Goal: Register for event/course

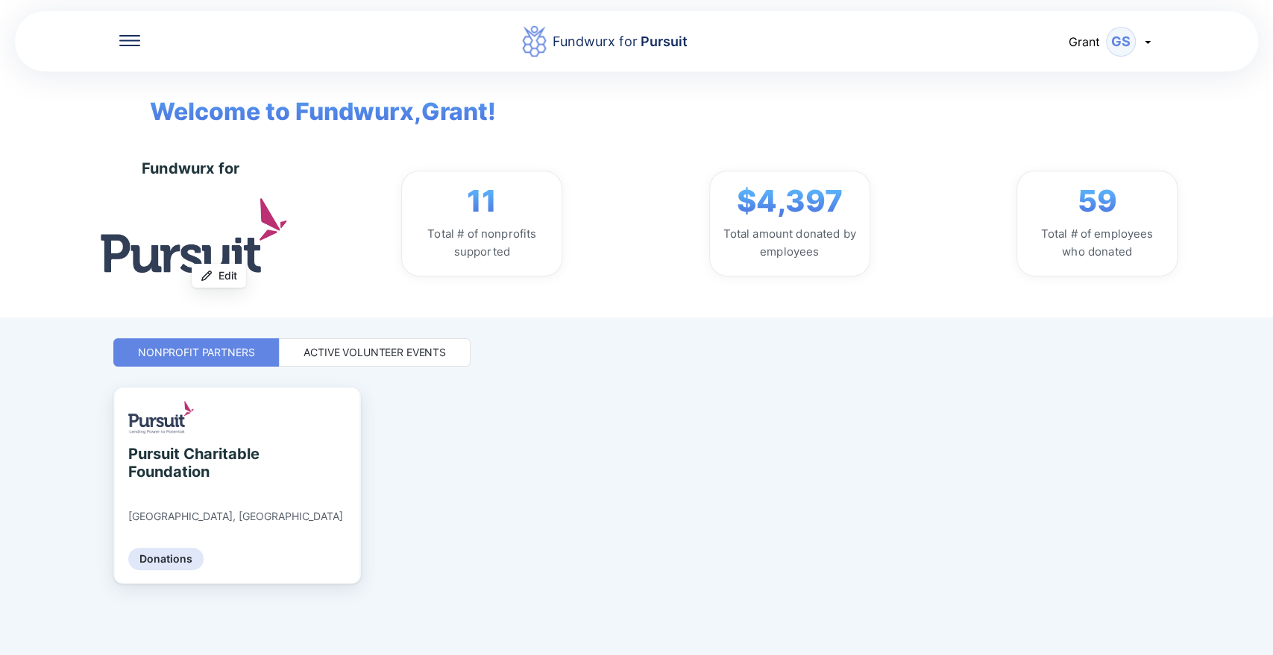
click at [377, 345] on div "Active Volunteer Events" at bounding box center [374, 352] width 142 height 15
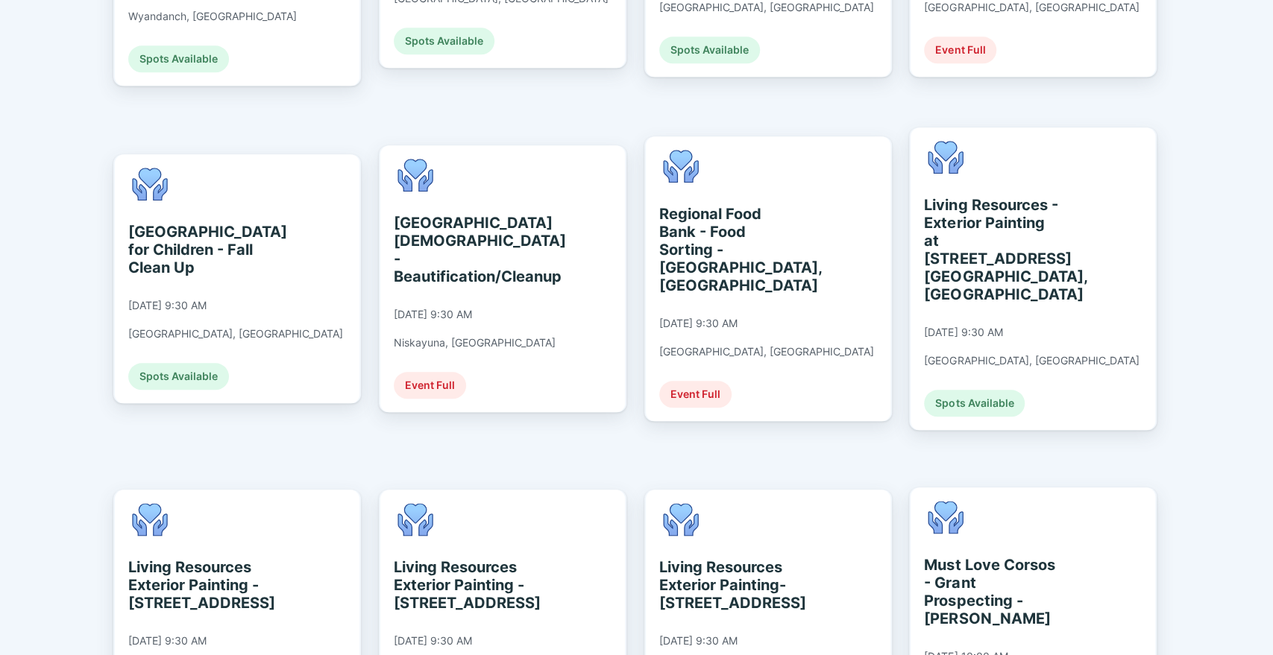
scroll to position [941, 0]
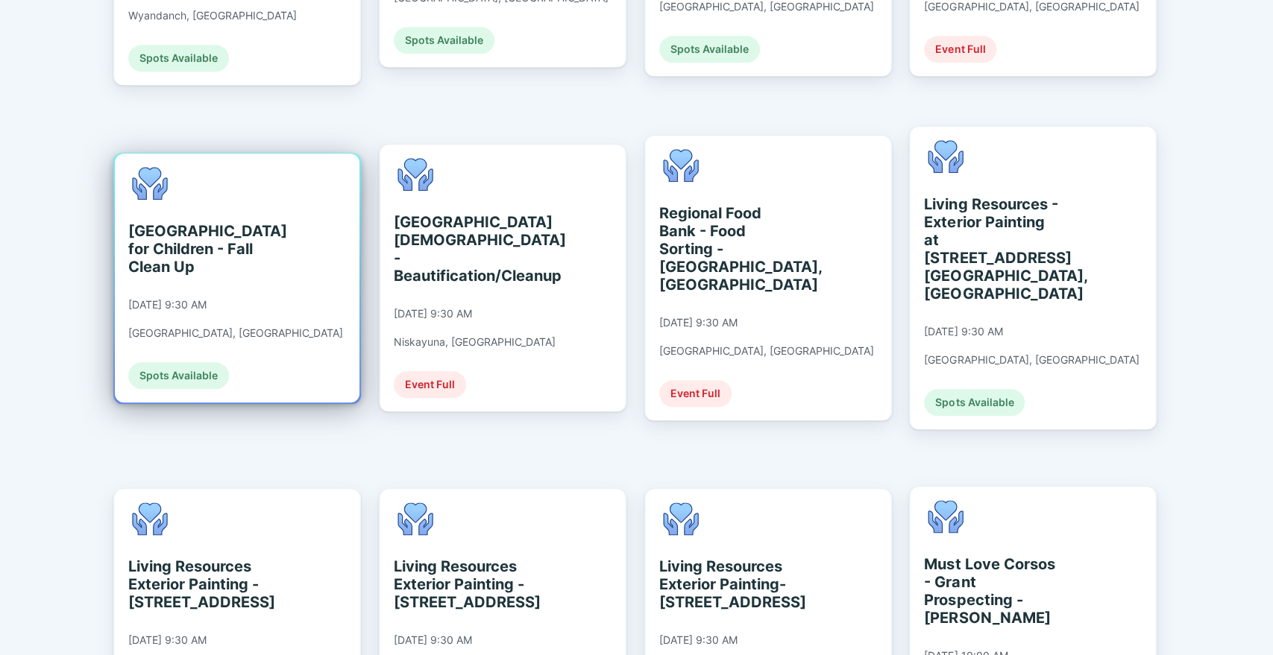
click at [192, 222] on div "[GEOGRAPHIC_DATA] for Children - Fall Clean Up" at bounding box center [196, 249] width 136 height 54
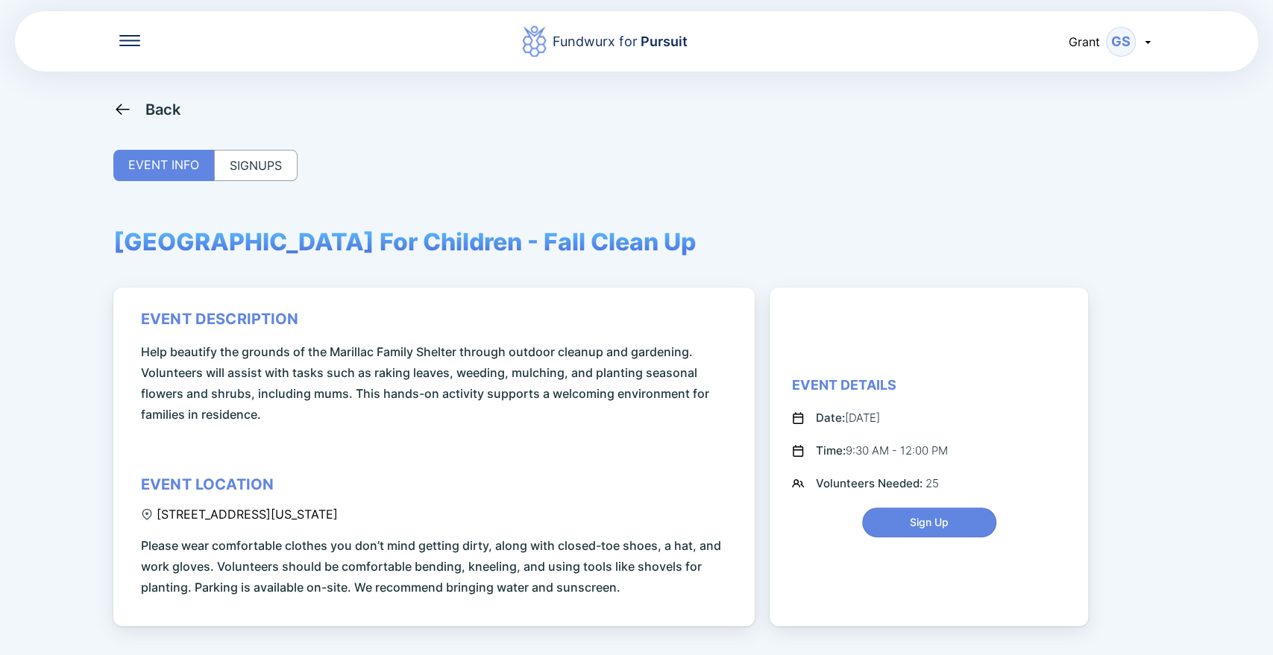
click at [232, 167] on div "SIGNUPS" at bounding box center [255, 165] width 83 height 31
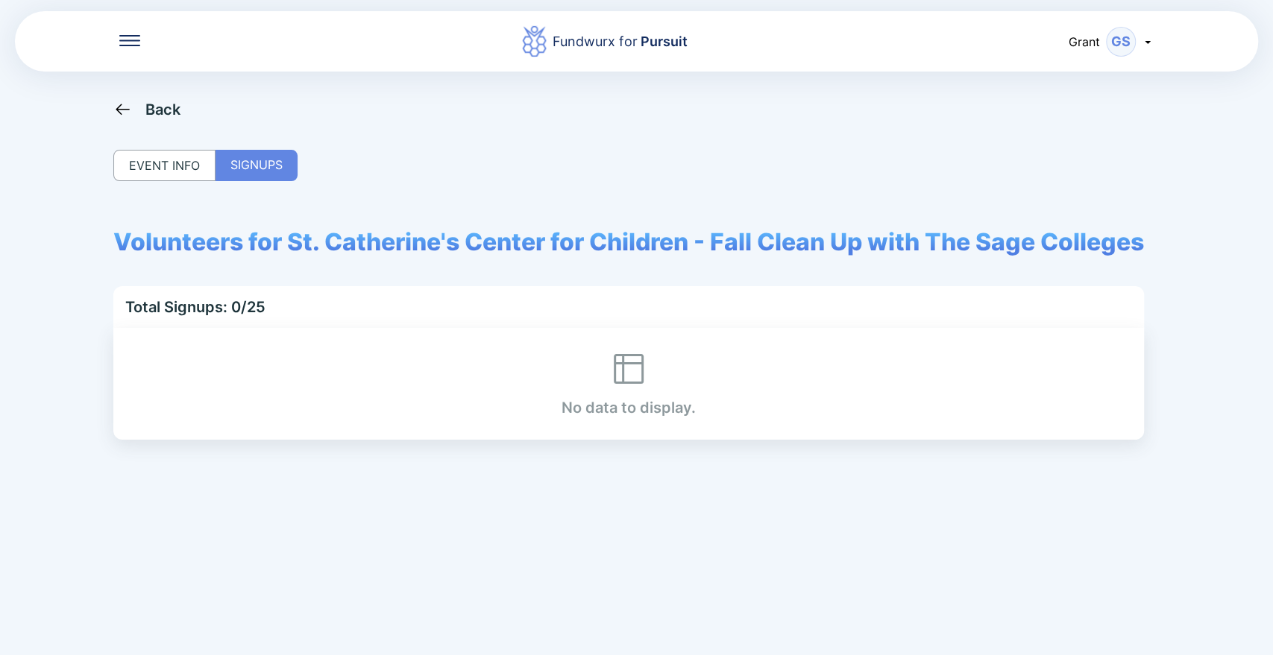
click at [187, 171] on div "EVENT INFO" at bounding box center [164, 165] width 102 height 31
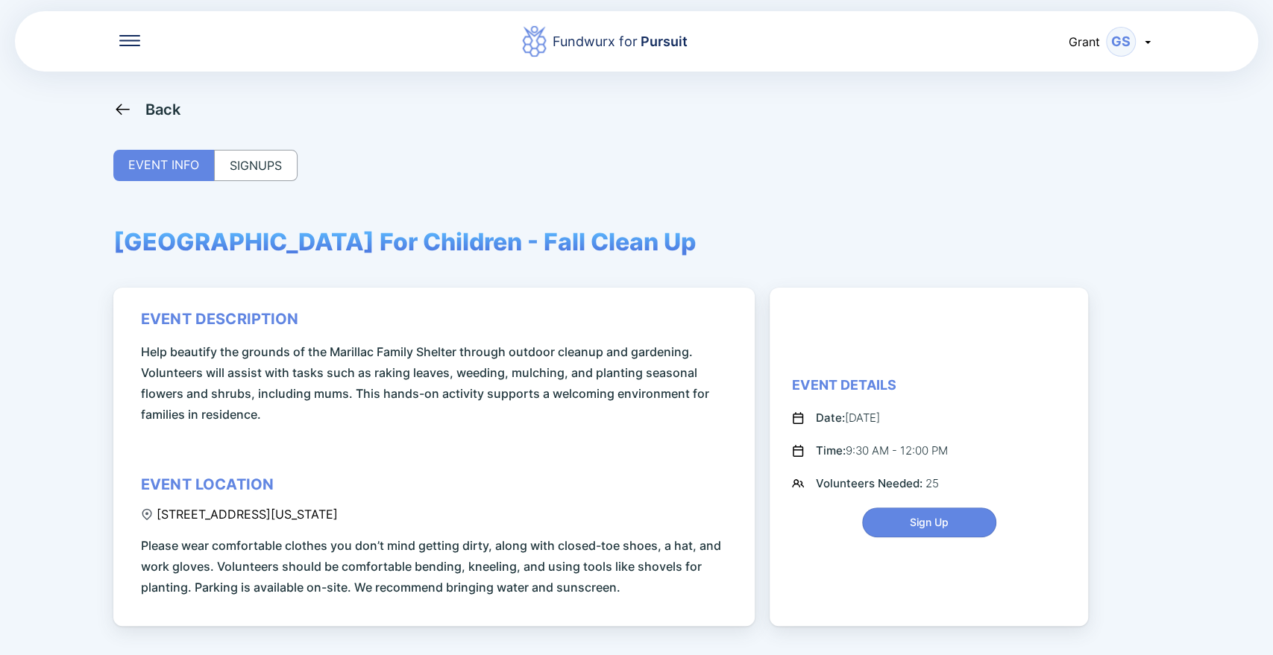
click at [228, 170] on div "SIGNUPS" at bounding box center [255, 165] width 83 height 31
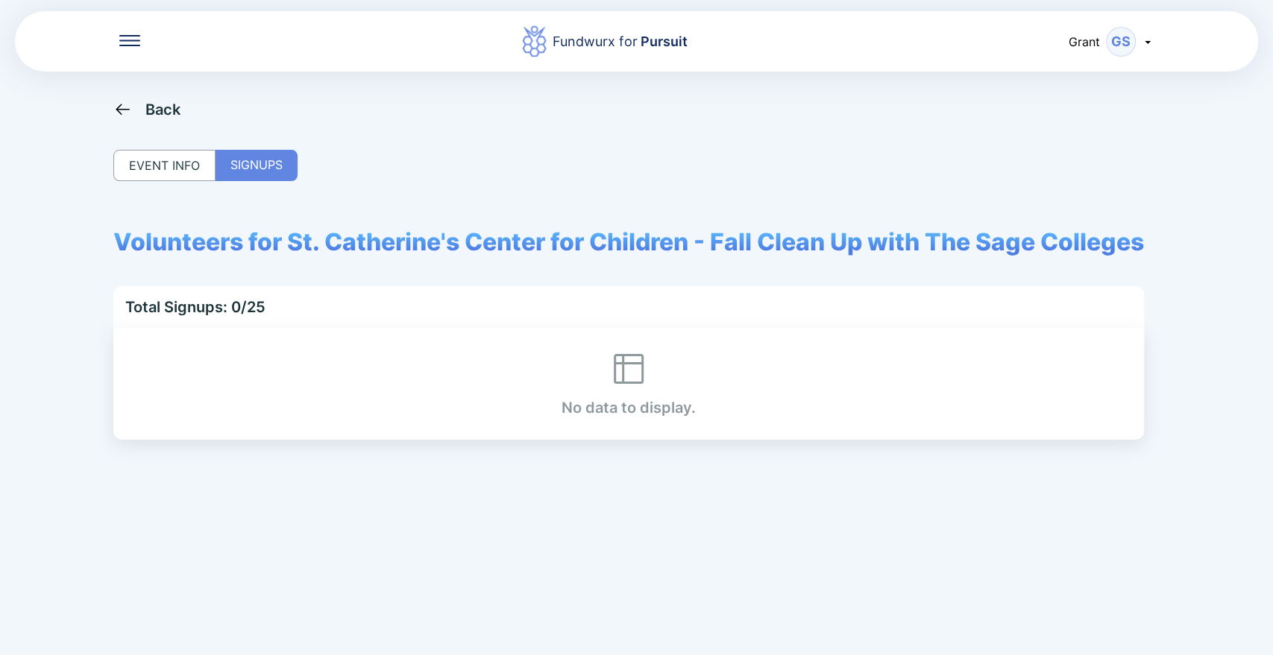
click at [139, 110] on div "Back" at bounding box center [147, 109] width 68 height 19
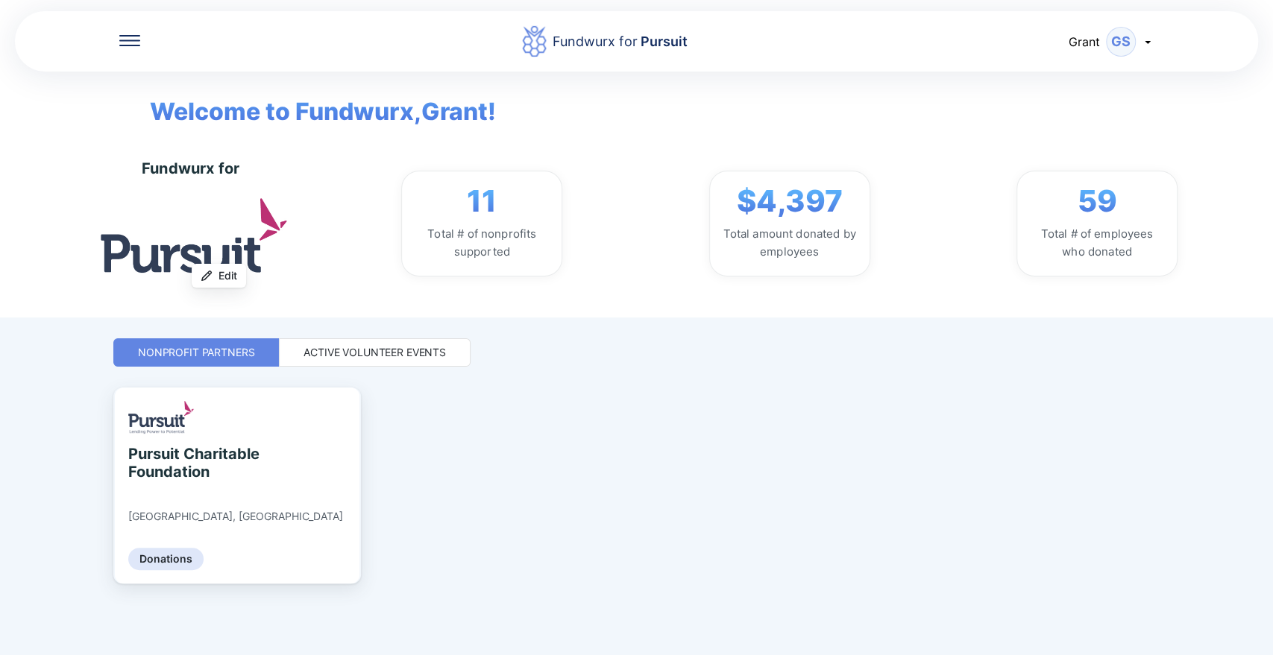
click at [364, 358] on div "Active Volunteer Events" at bounding box center [374, 352] width 142 height 15
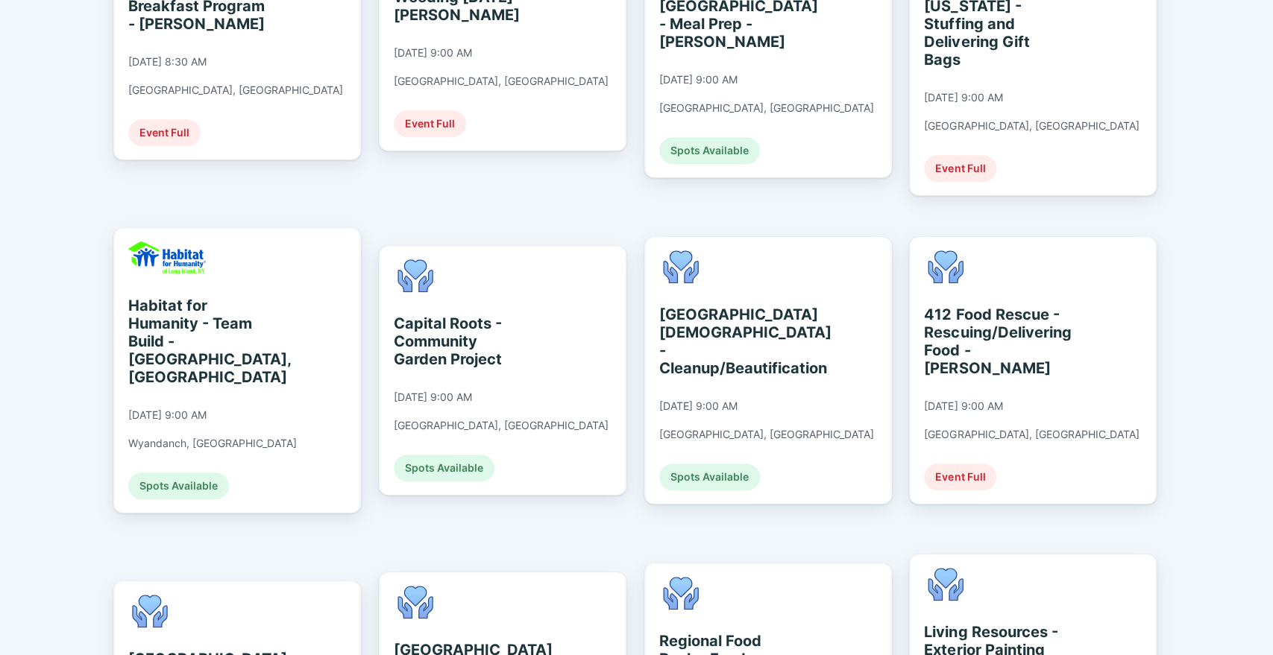
scroll to position [731, 0]
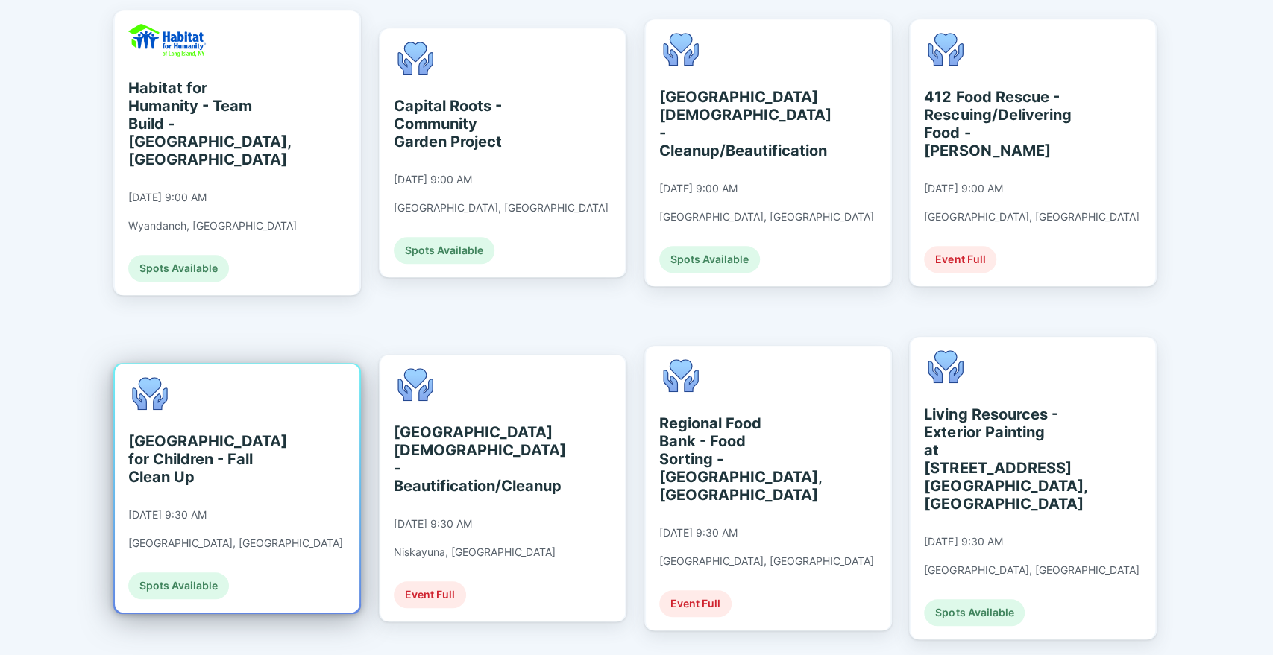
click at [212, 432] on div "[GEOGRAPHIC_DATA] for Children - Fall Clean Up" at bounding box center [196, 459] width 136 height 54
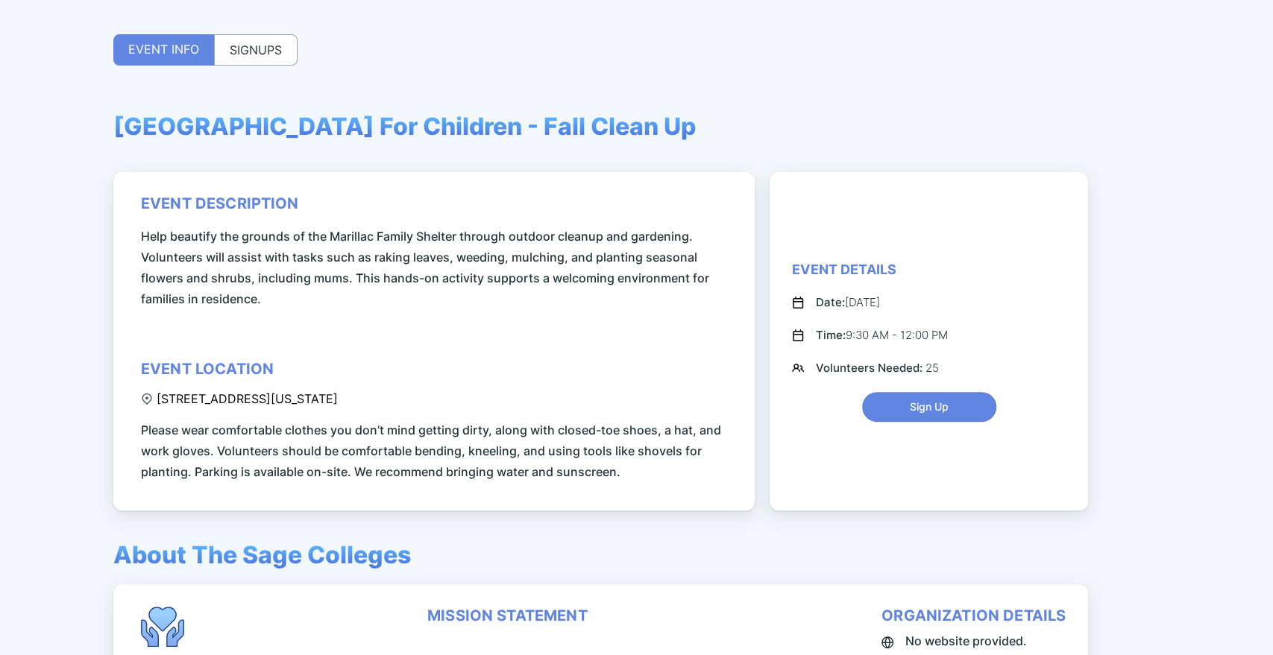
scroll to position [113, 0]
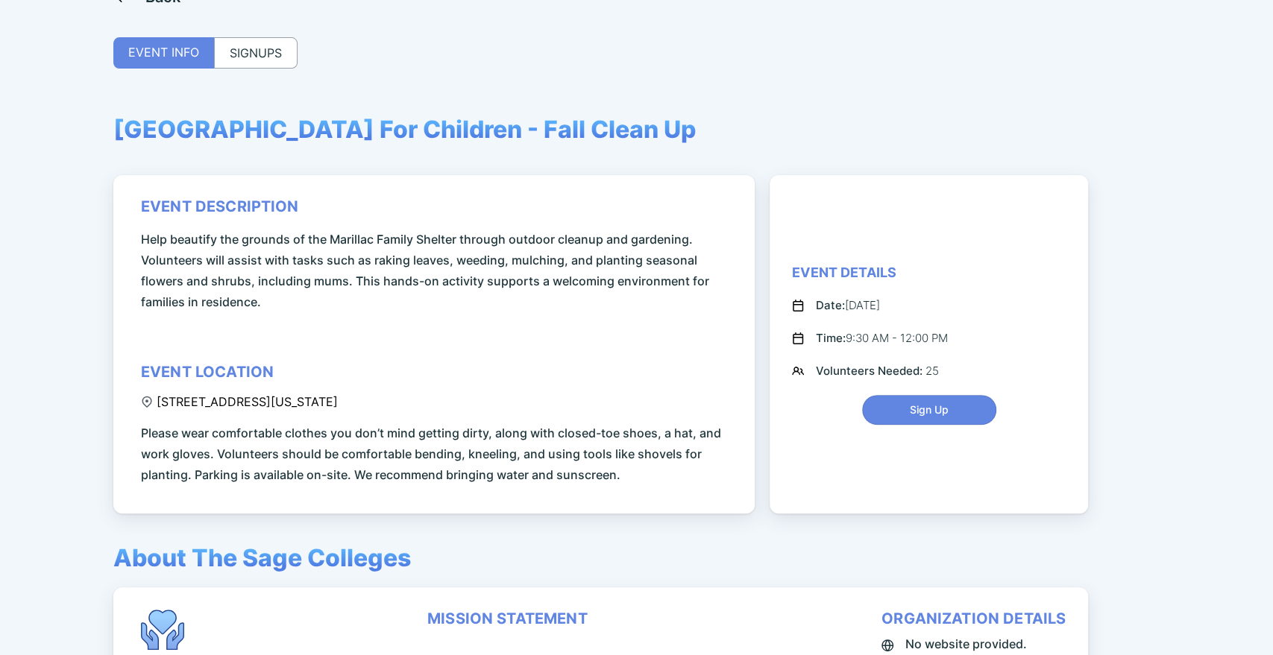
click at [270, 49] on div "SIGNUPS" at bounding box center [255, 52] width 83 height 31
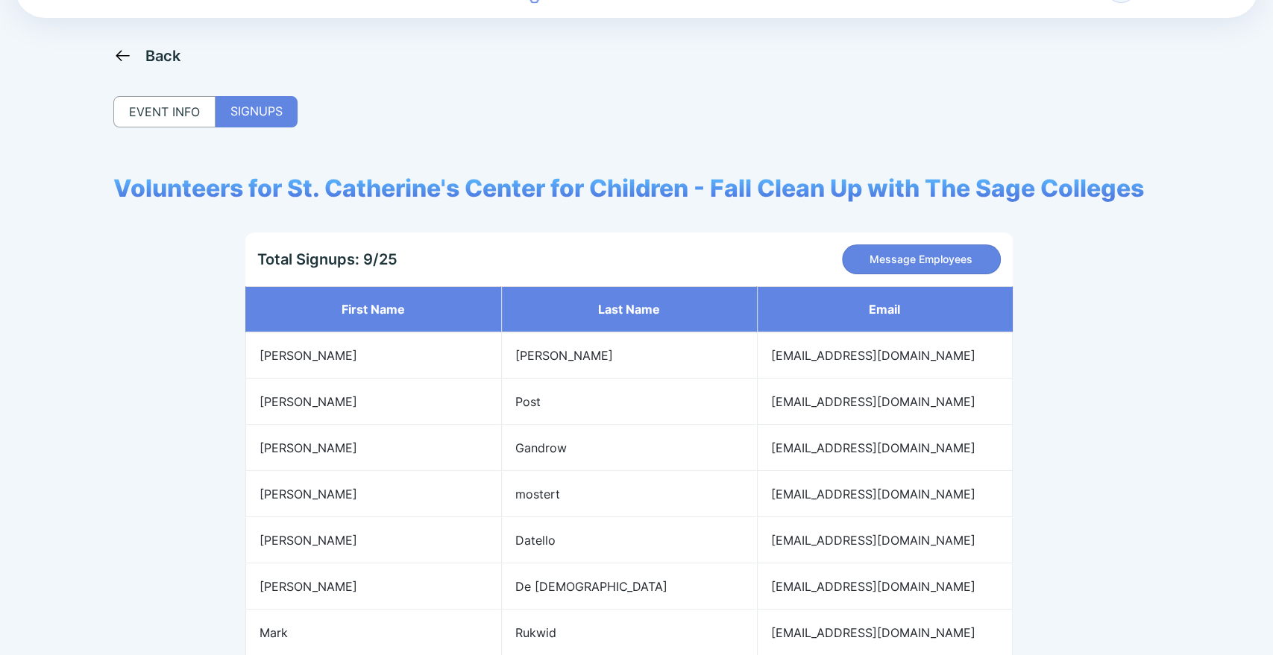
scroll to position [53, 0]
click at [125, 53] on icon at bounding box center [122, 56] width 19 height 19
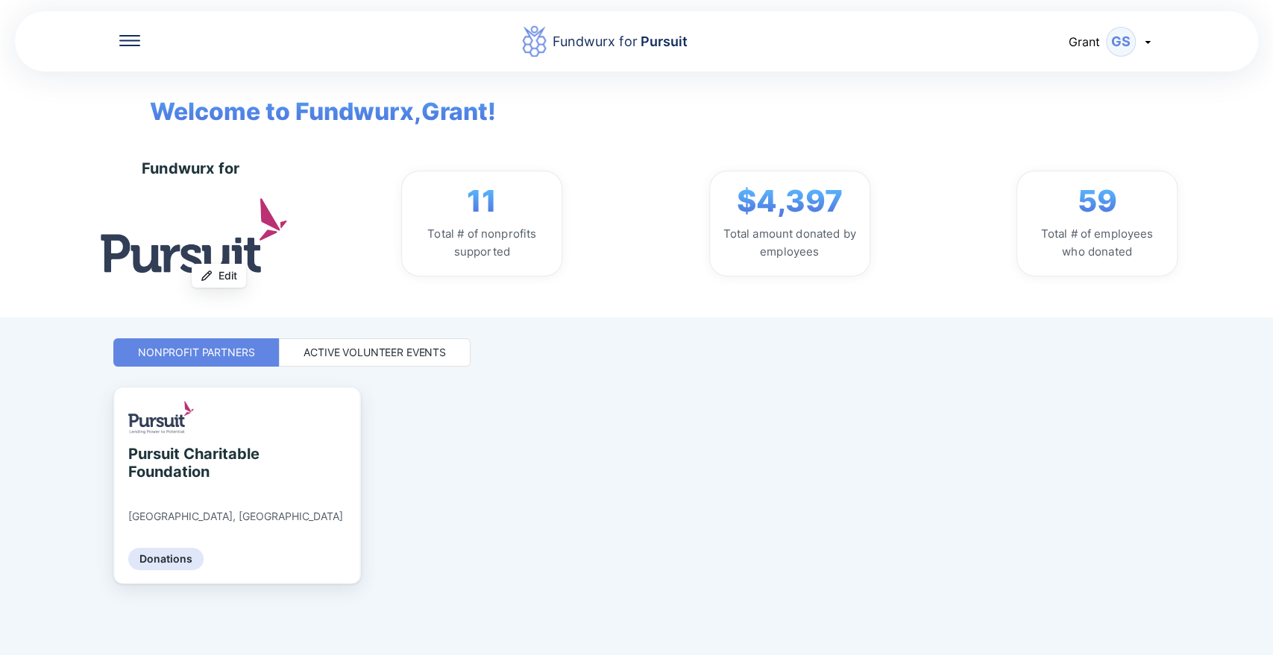
click at [387, 345] on div "Active Volunteer Events" at bounding box center [374, 352] width 142 height 15
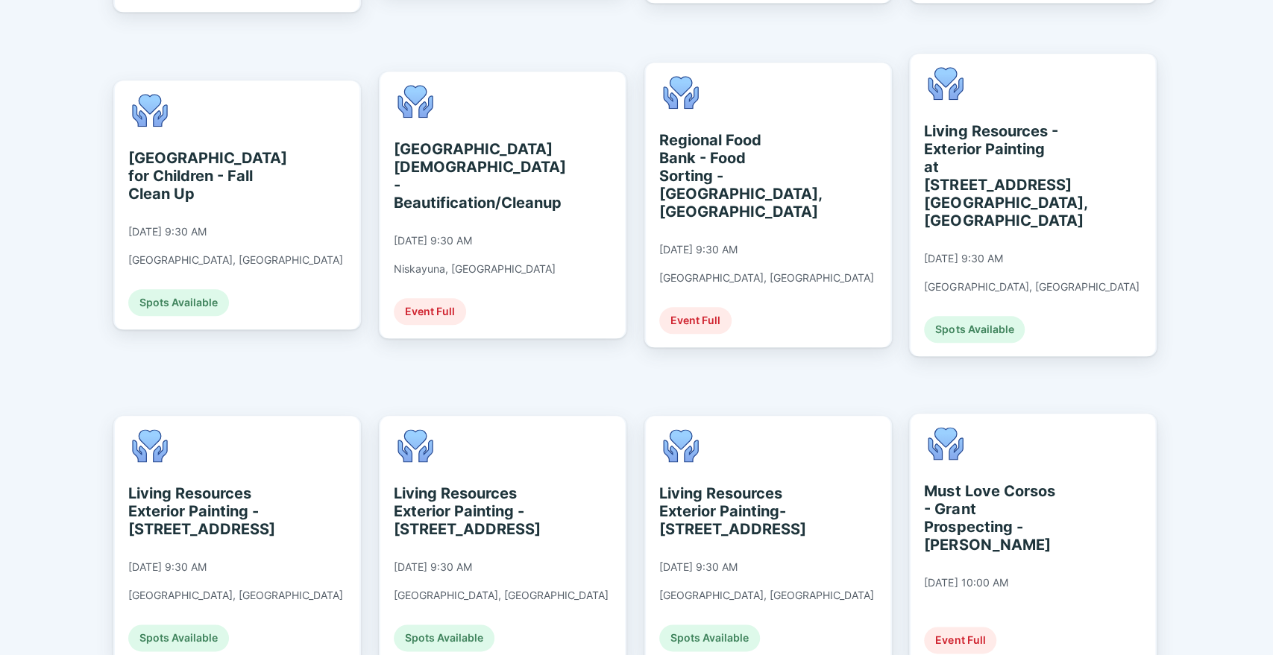
scroll to position [1014, 0]
click at [926, 482] on div "Must Love Corsos - Grant Prospecting - [PERSON_NAME]" at bounding box center [992, 518] width 136 height 72
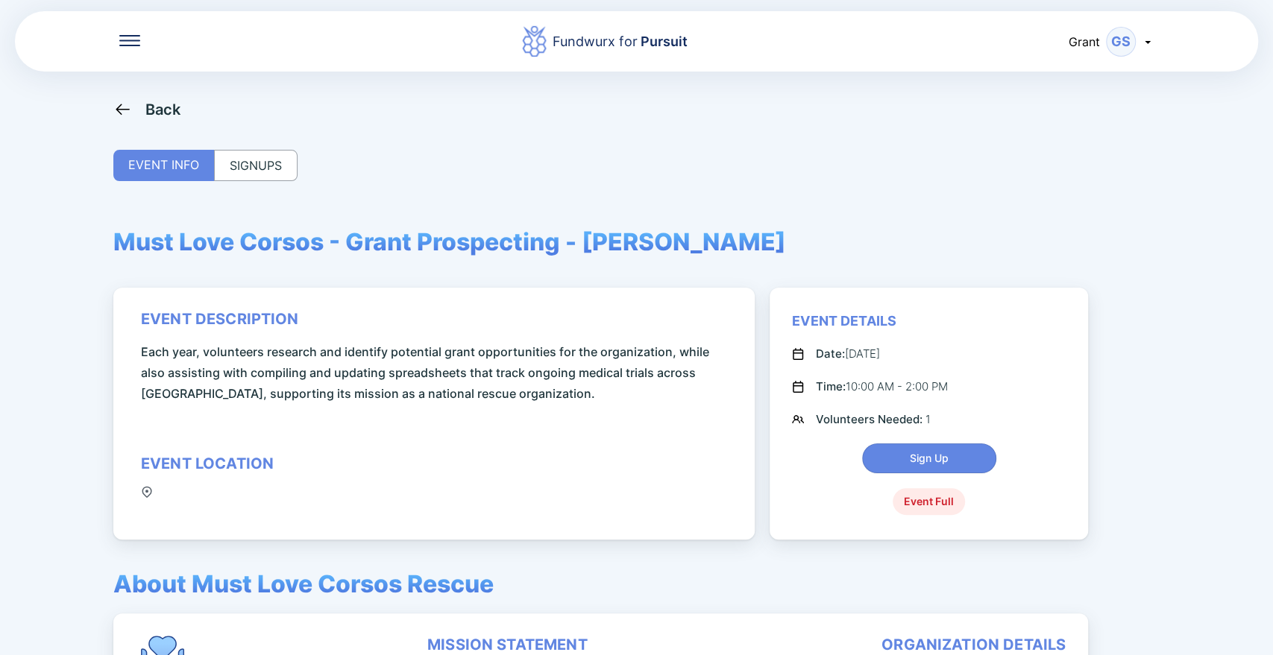
drag, startPoint x: 926, startPoint y: 446, endPoint x: 930, endPoint y: 420, distance: 25.6
click at [748, 373] on div "event description Each year, volunteers research and identify potential grant o…" at bounding box center [433, 414] width 641 height 252
click at [139, 104] on div "Back" at bounding box center [147, 109] width 68 height 19
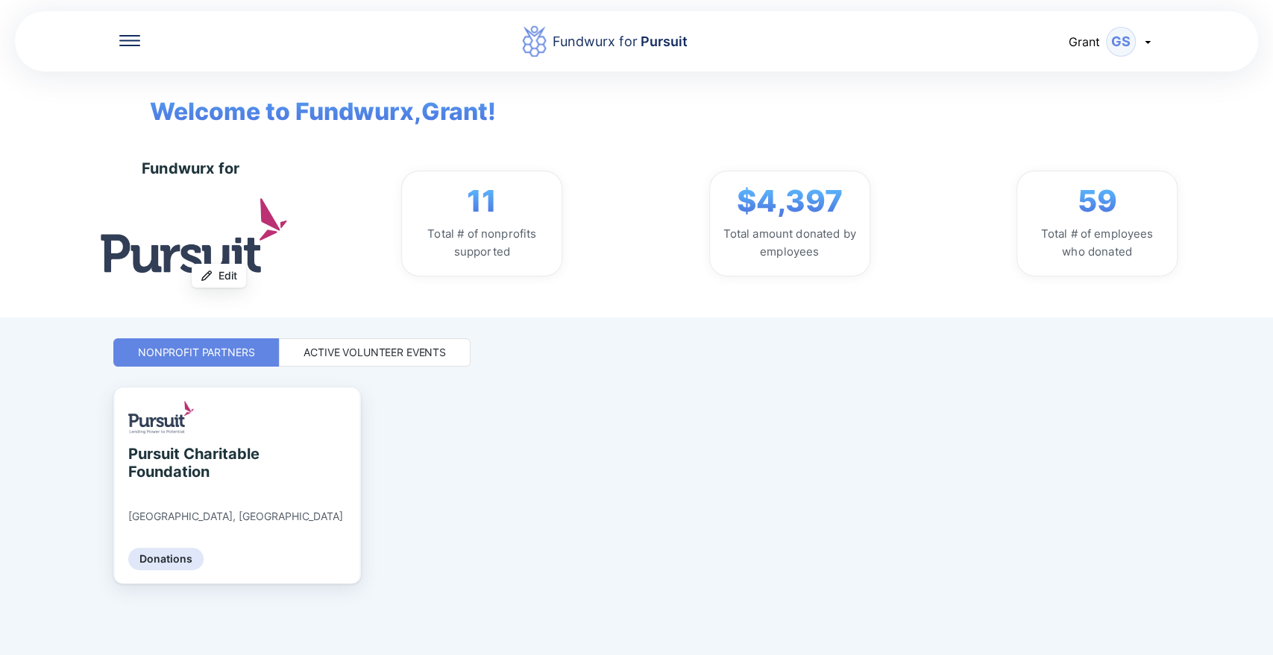
click at [365, 347] on div "Active Volunteer Events" at bounding box center [374, 352] width 142 height 15
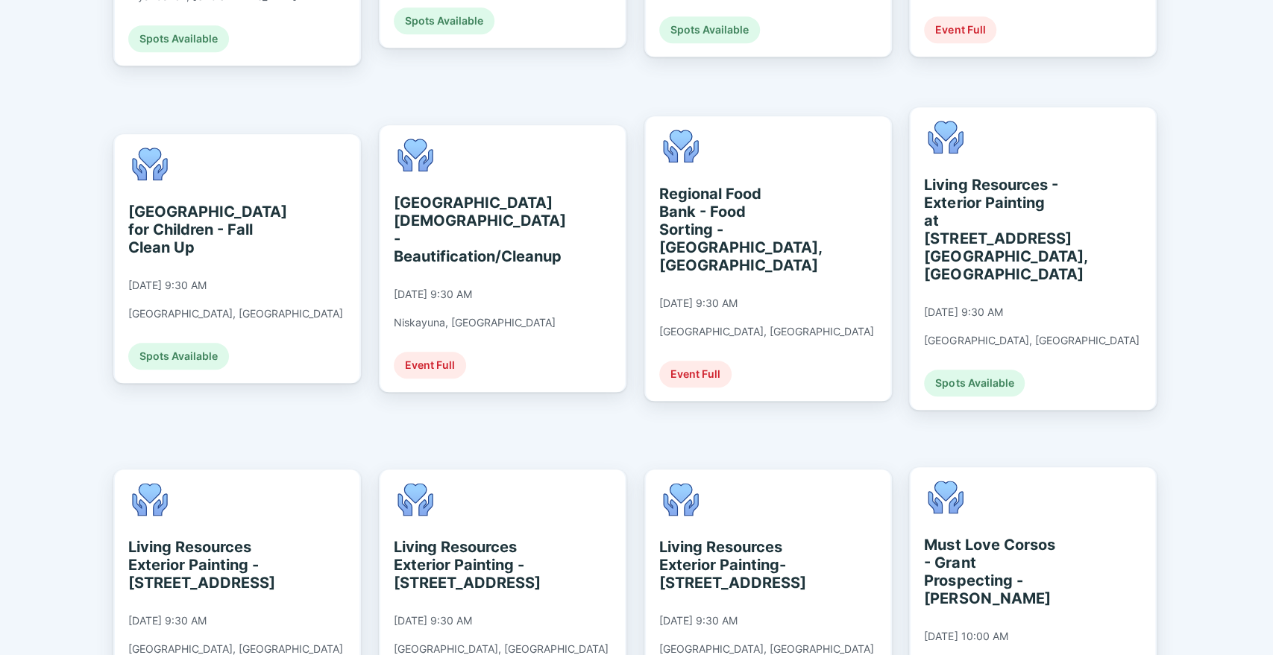
scroll to position [961, 0]
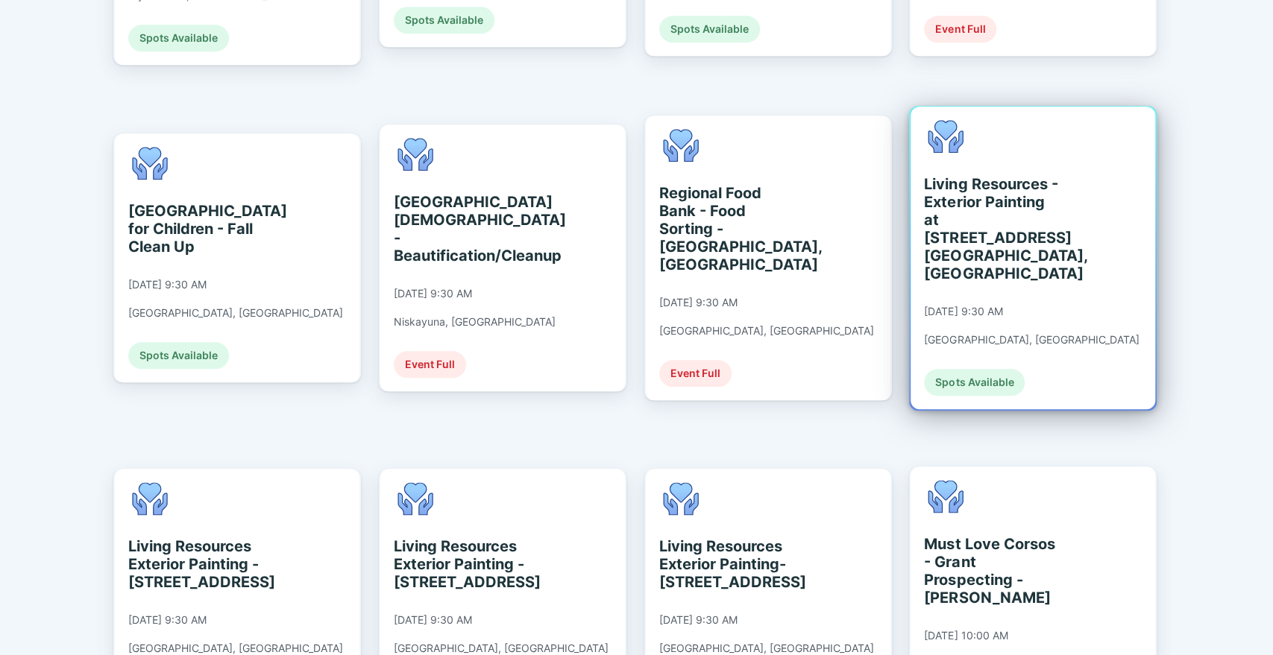
click at [1053, 209] on div "Living Resources - Exterior Painting at [STREET_ADDRESS] [GEOGRAPHIC_DATA], [GE…" at bounding box center [992, 228] width 136 height 107
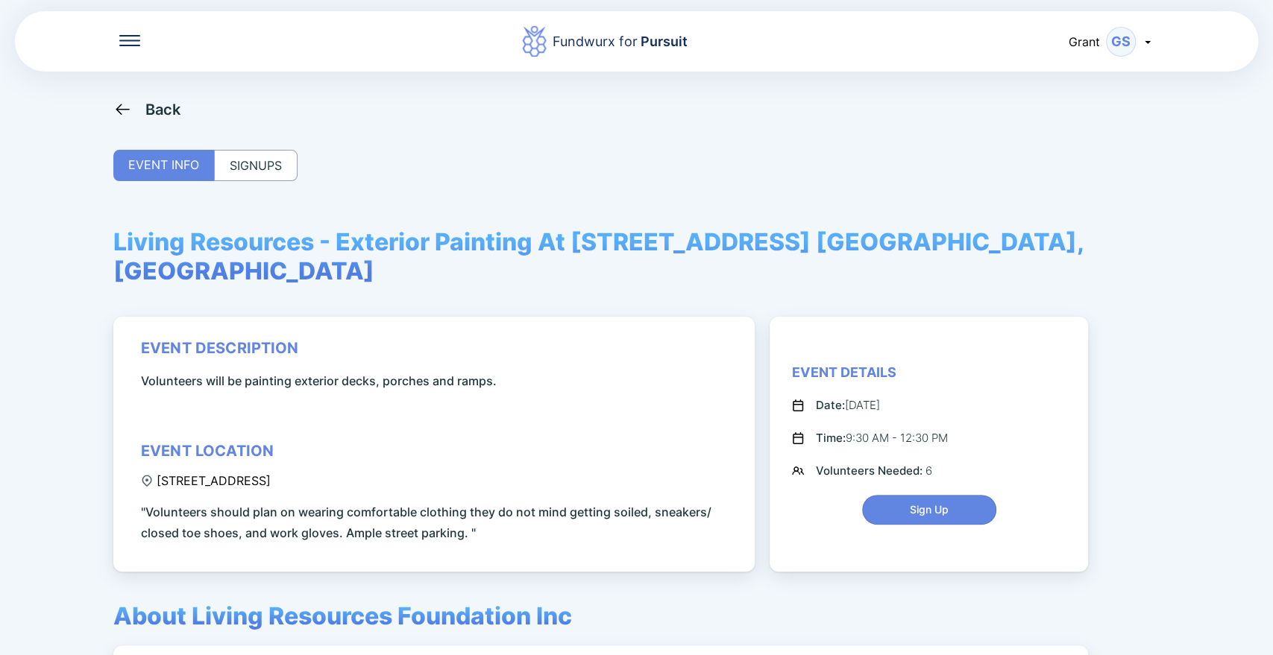
scroll to position [112, 0]
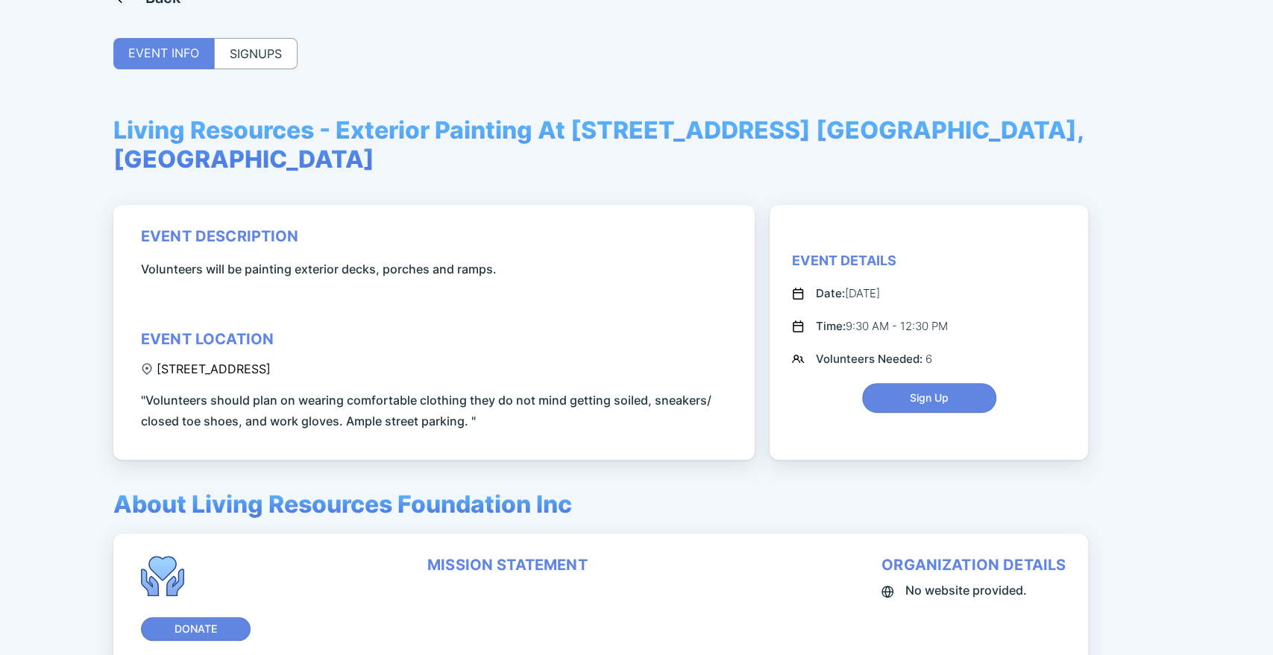
click at [253, 57] on div "SIGNUPS" at bounding box center [255, 53] width 83 height 31
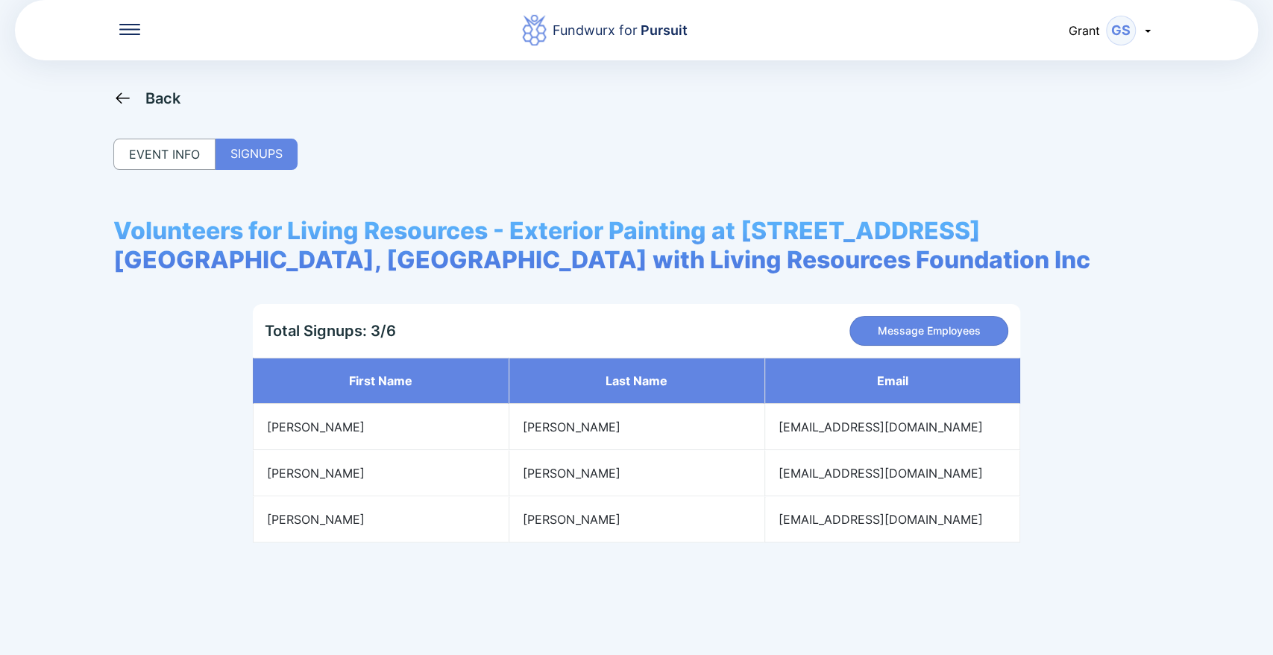
scroll to position [10, 0]
click at [122, 95] on icon at bounding box center [122, 98] width 19 height 19
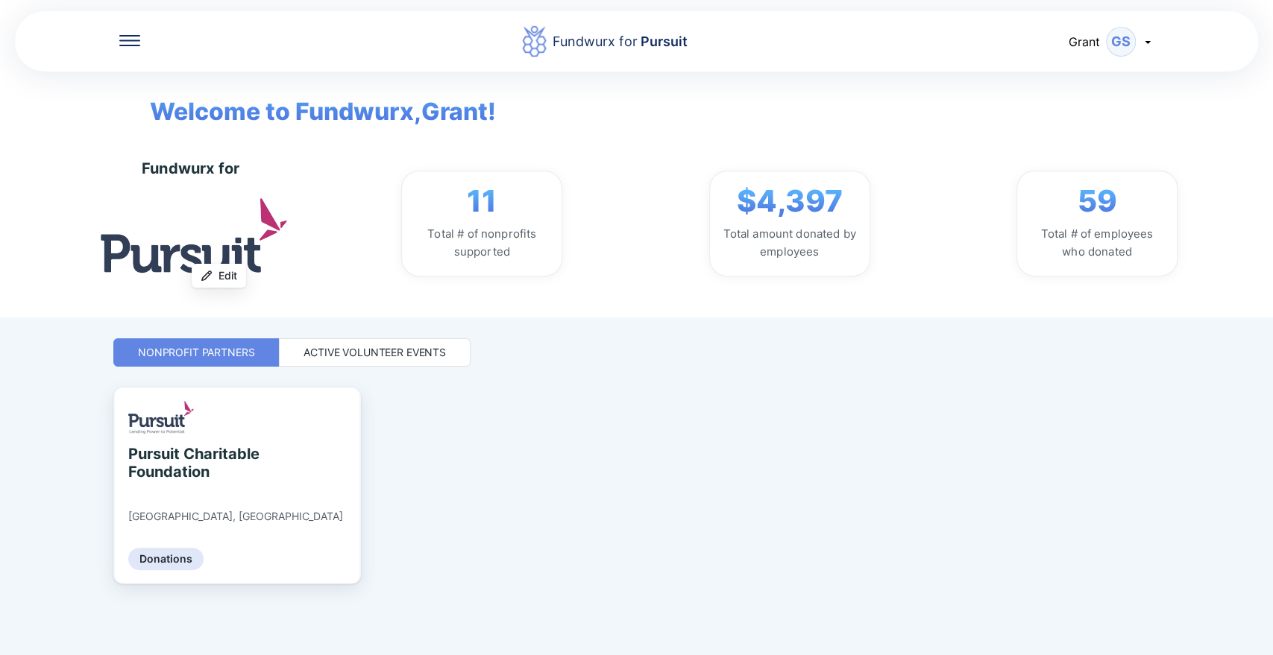
click at [340, 341] on div "Active Volunteer Events" at bounding box center [375, 352] width 192 height 28
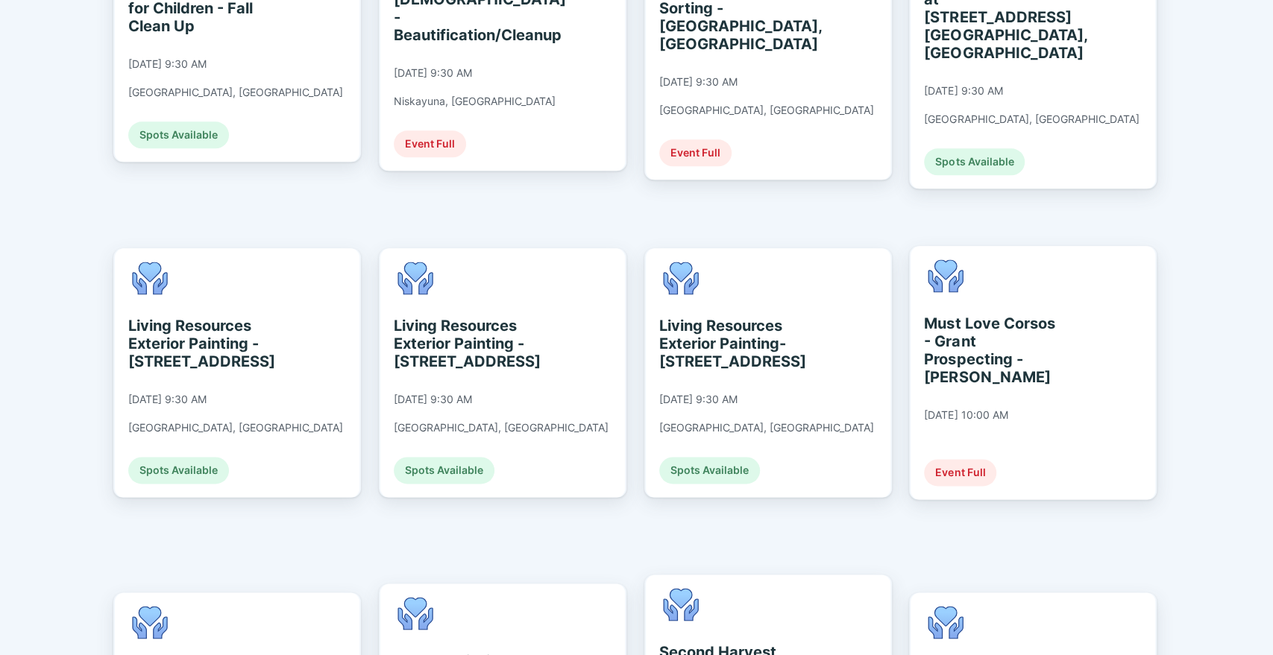
scroll to position [1181, 0]
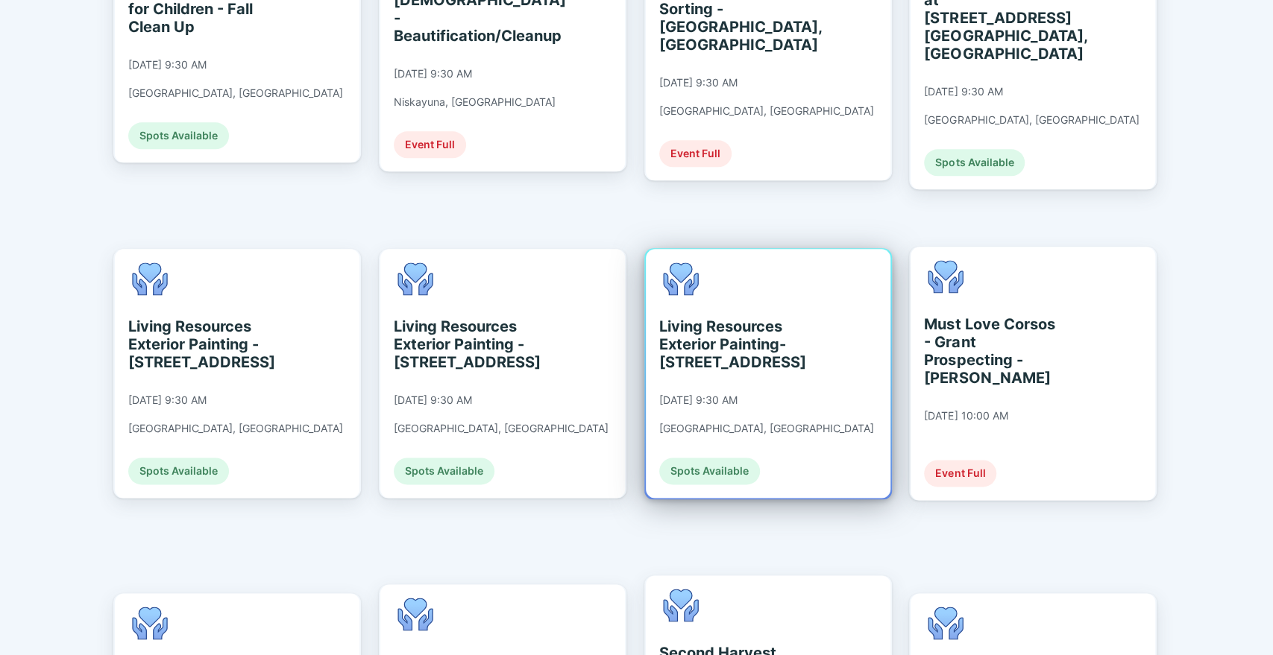
click at [699, 321] on div "Living Resources Exterior Painting- [STREET_ADDRESS]" at bounding box center [727, 345] width 136 height 54
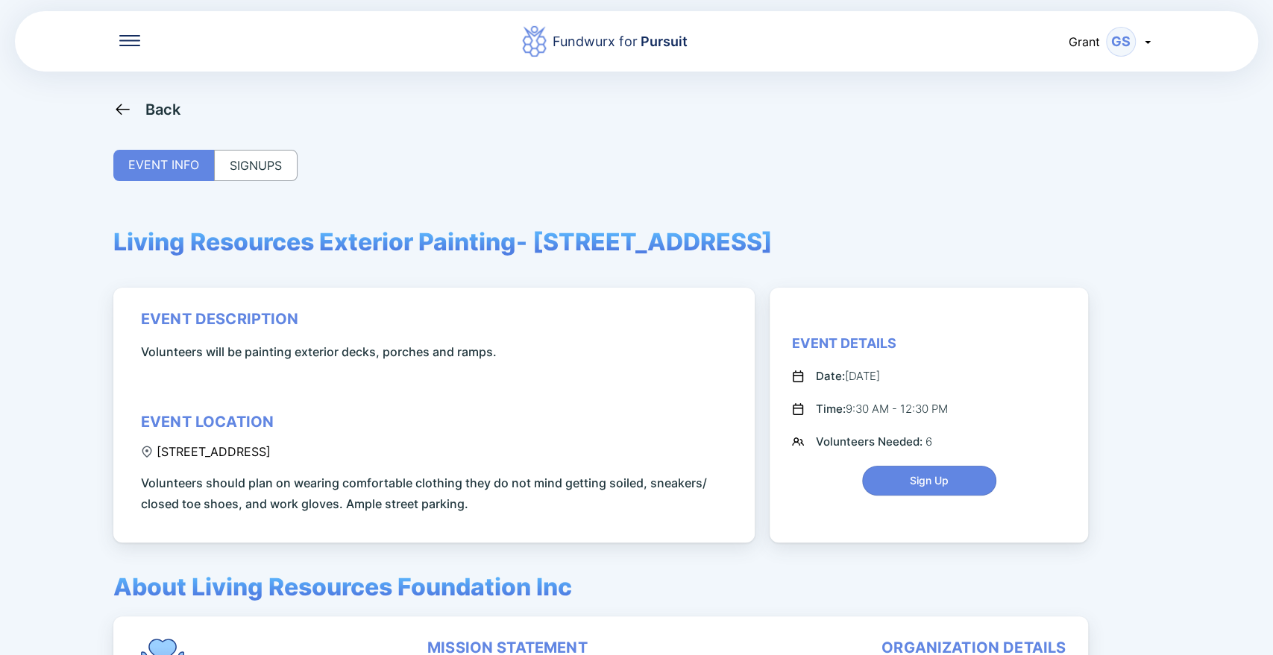
scroll to position [128, 0]
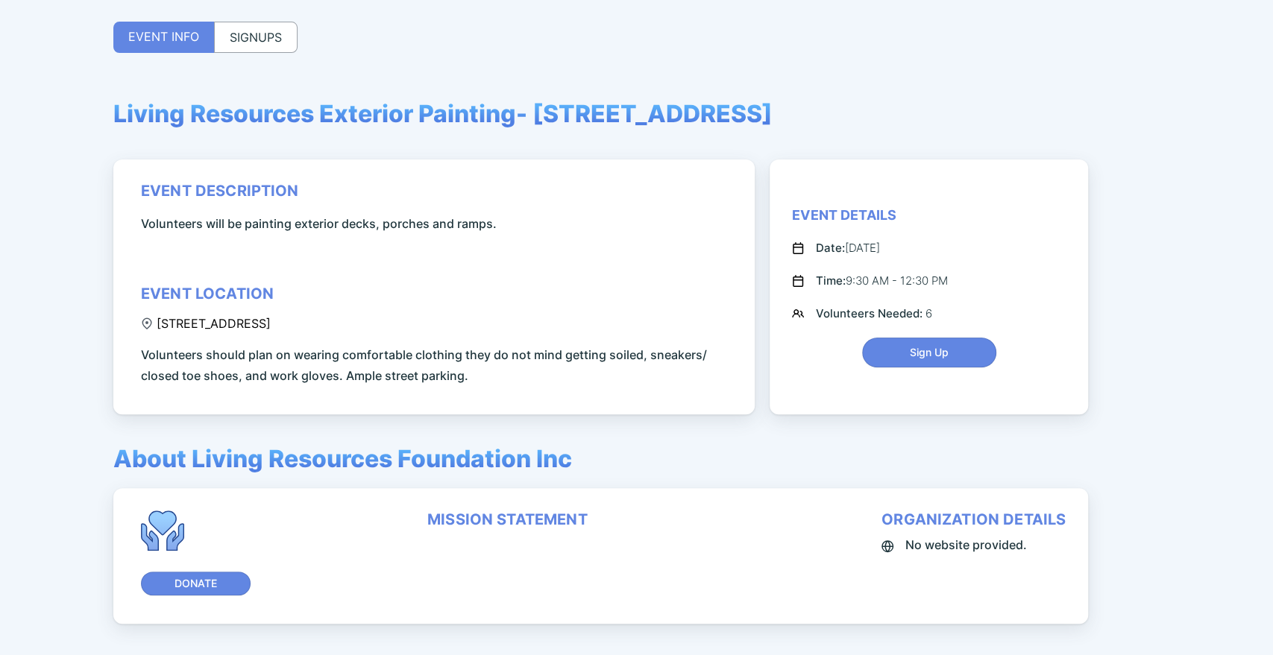
click at [244, 26] on div "SIGNUPS" at bounding box center [255, 37] width 83 height 31
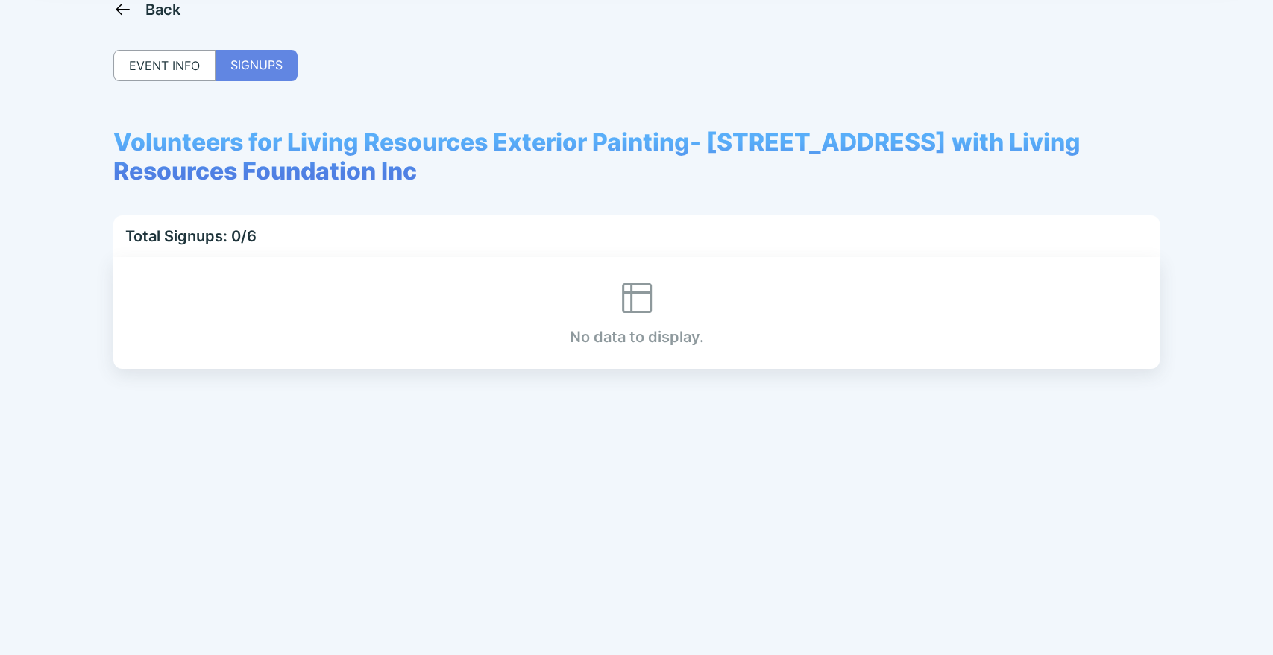
click at [136, 17] on div "Back" at bounding box center [147, 9] width 68 height 19
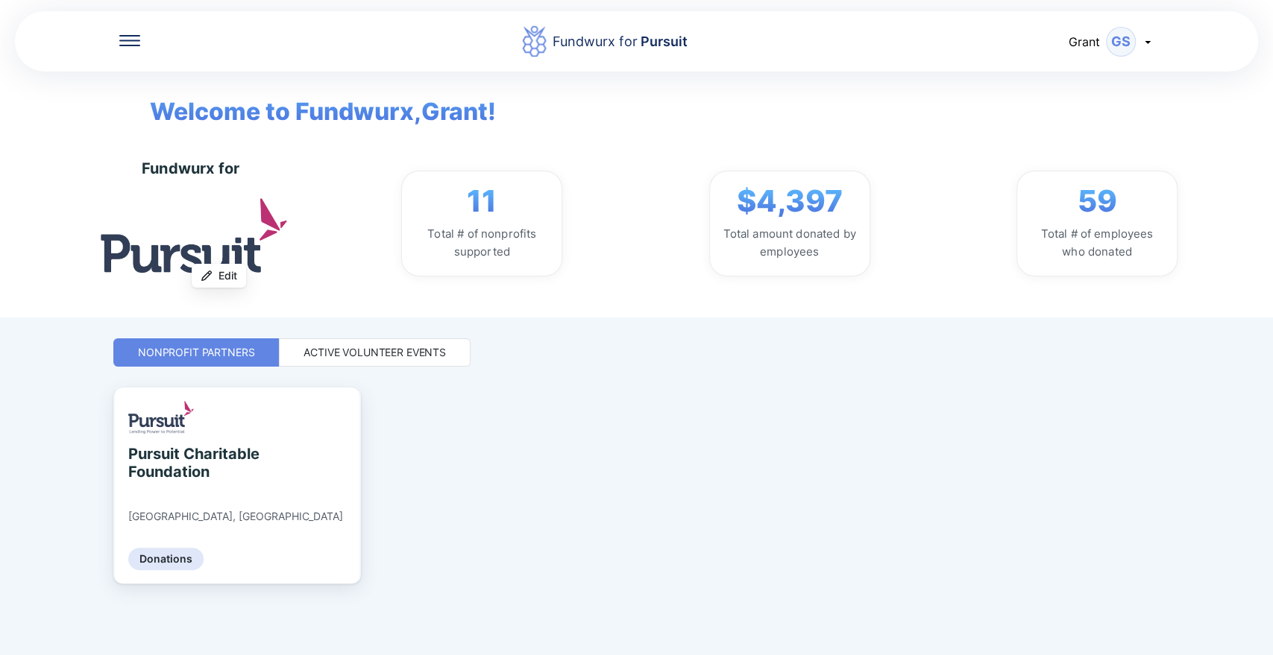
click at [340, 350] on div "Active Volunteer Events" at bounding box center [374, 352] width 142 height 15
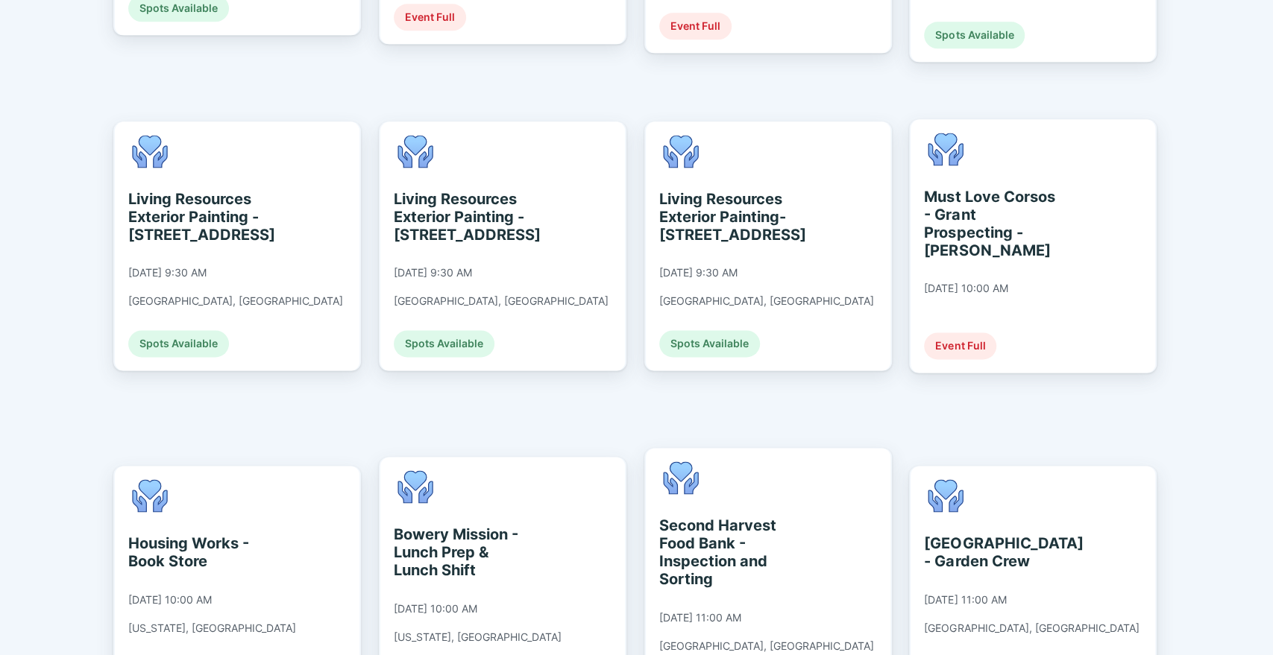
scroll to position [1308, 0]
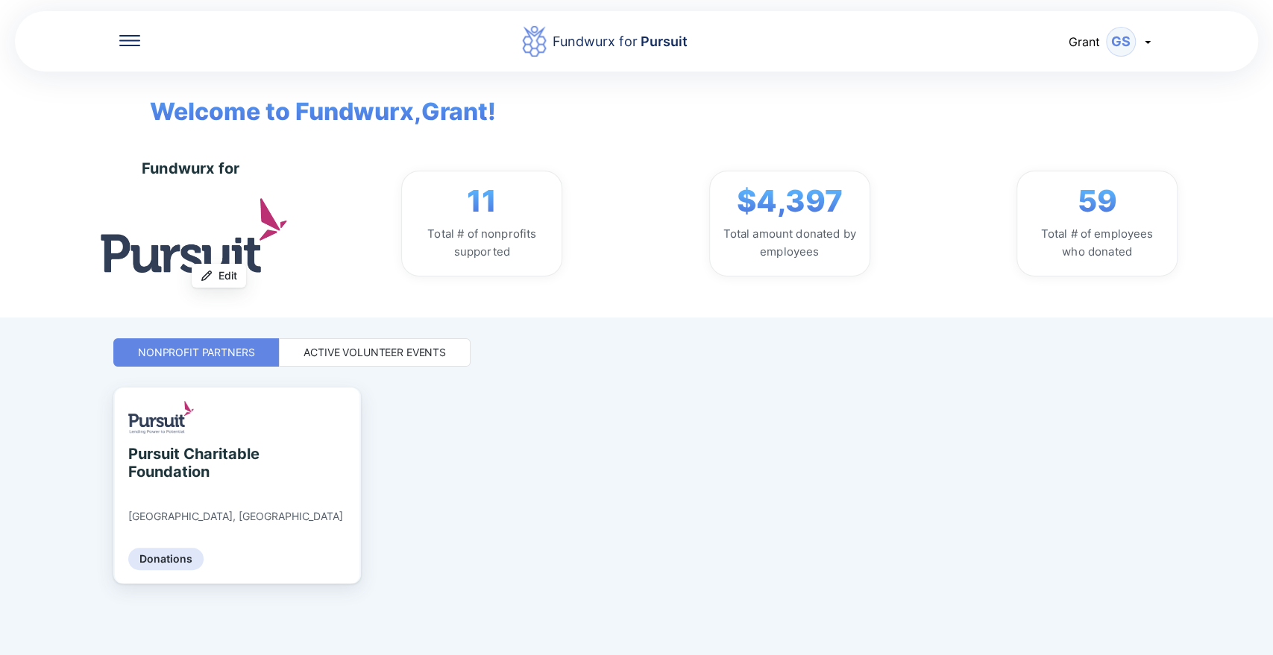
click at [361, 359] on div "Active Volunteer Events" at bounding box center [374, 352] width 142 height 15
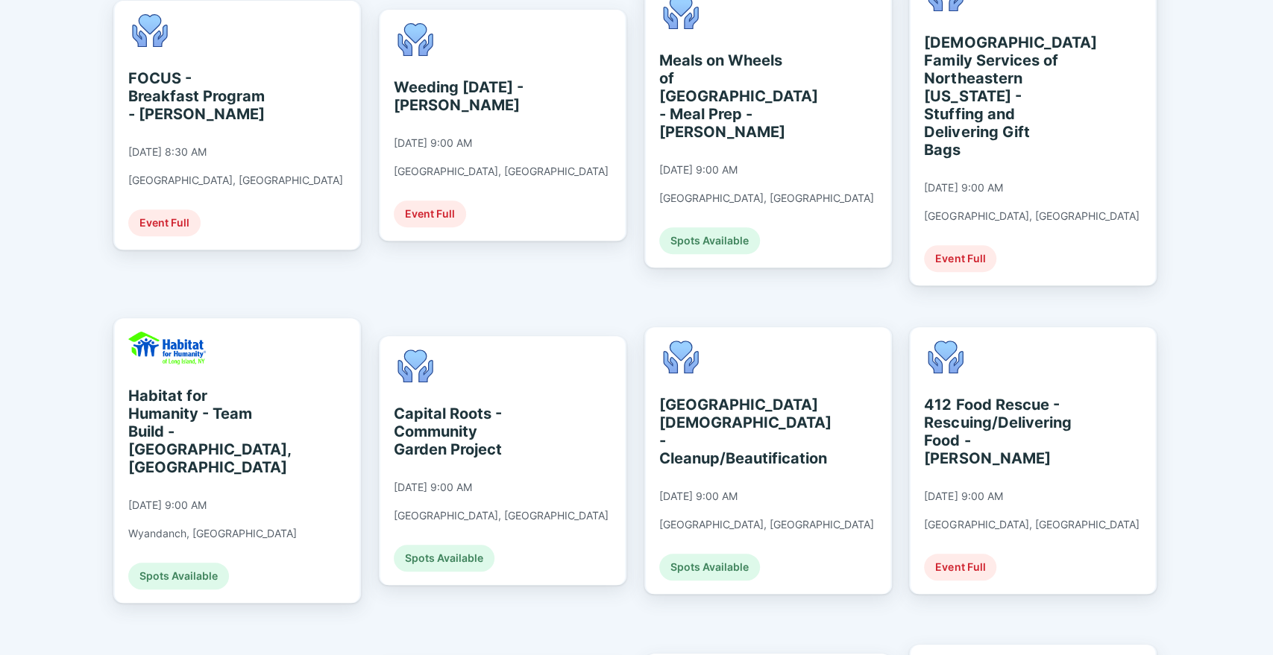
scroll to position [536, 0]
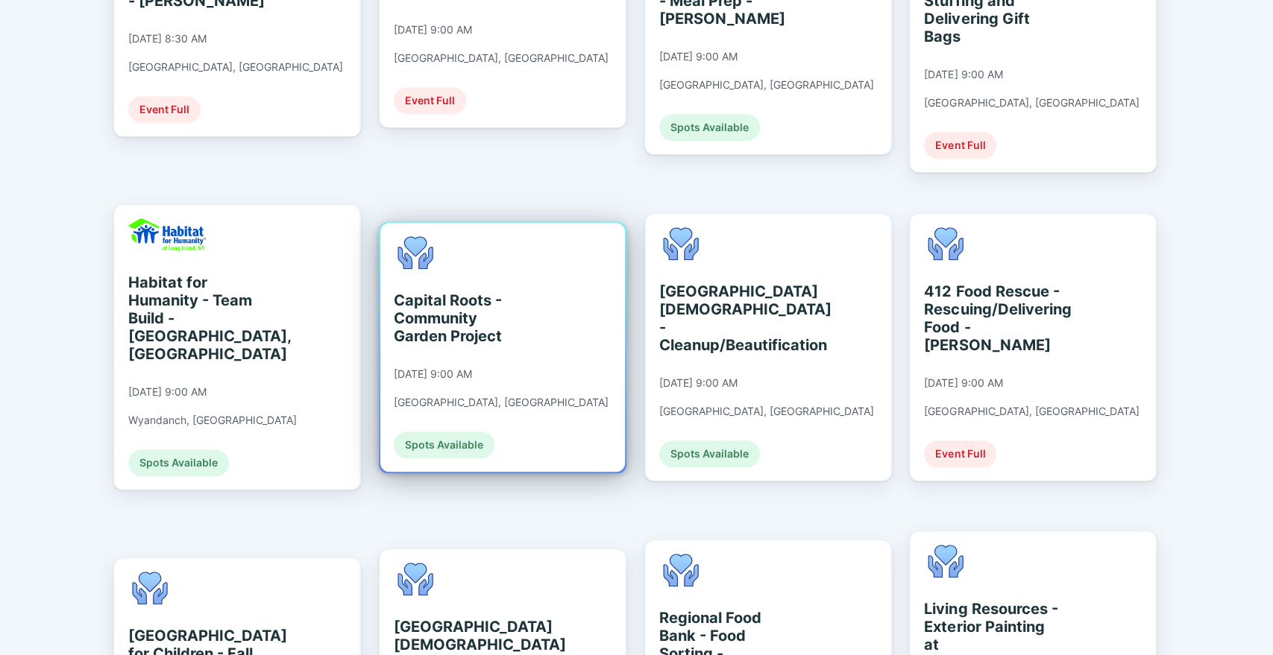
click at [444, 329] on div "Capital Roots - Community Garden Project [DATE] 9:00 AM [GEOGRAPHIC_DATA], [GEO…" at bounding box center [501, 347] width 215 height 222
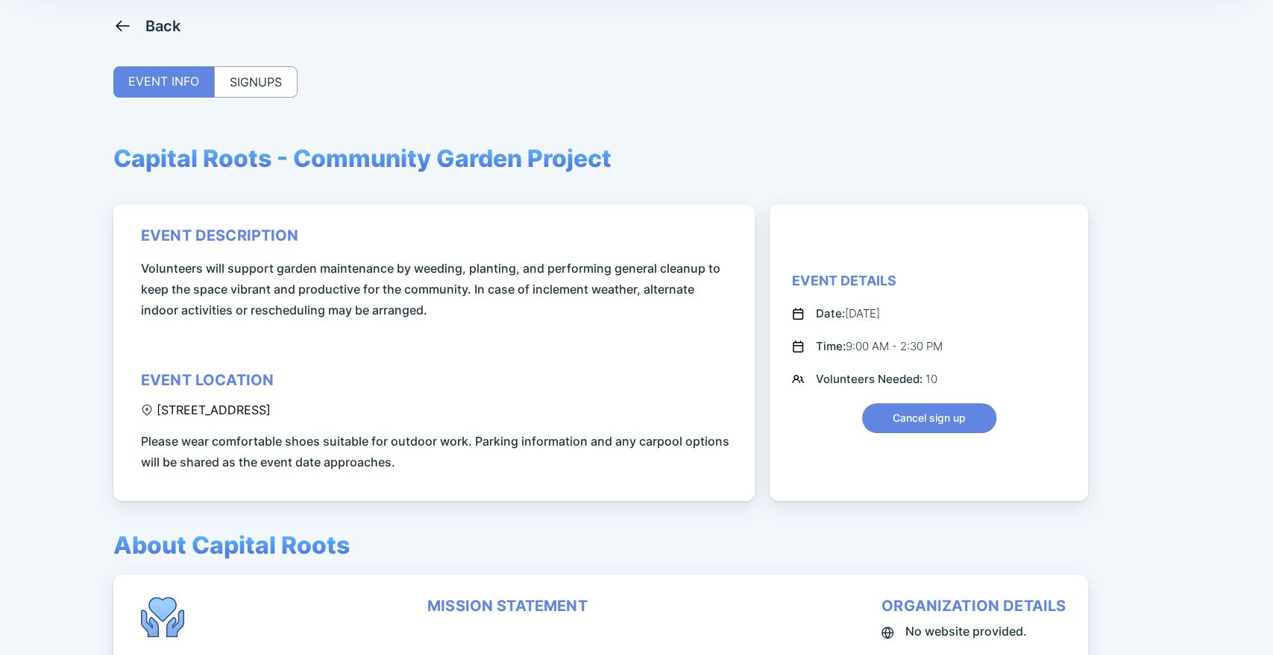
scroll to position [83, 0]
click at [286, 98] on div "Back EVENT INFO SIGNUPS Capital Roots - Community Garden Project event descript…" at bounding box center [636, 343] width 1046 height 655
click at [256, 76] on div "SIGNUPS" at bounding box center [255, 81] width 83 height 31
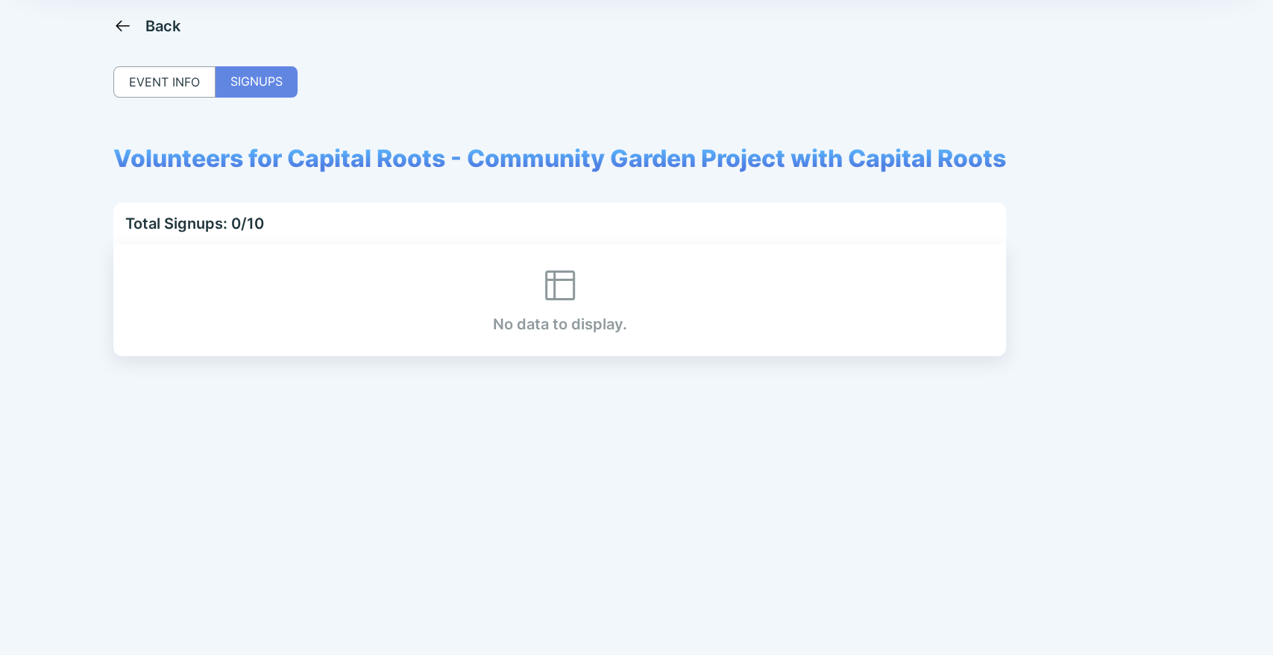
click at [145, 31] on div "Back" at bounding box center [163, 26] width 36 height 18
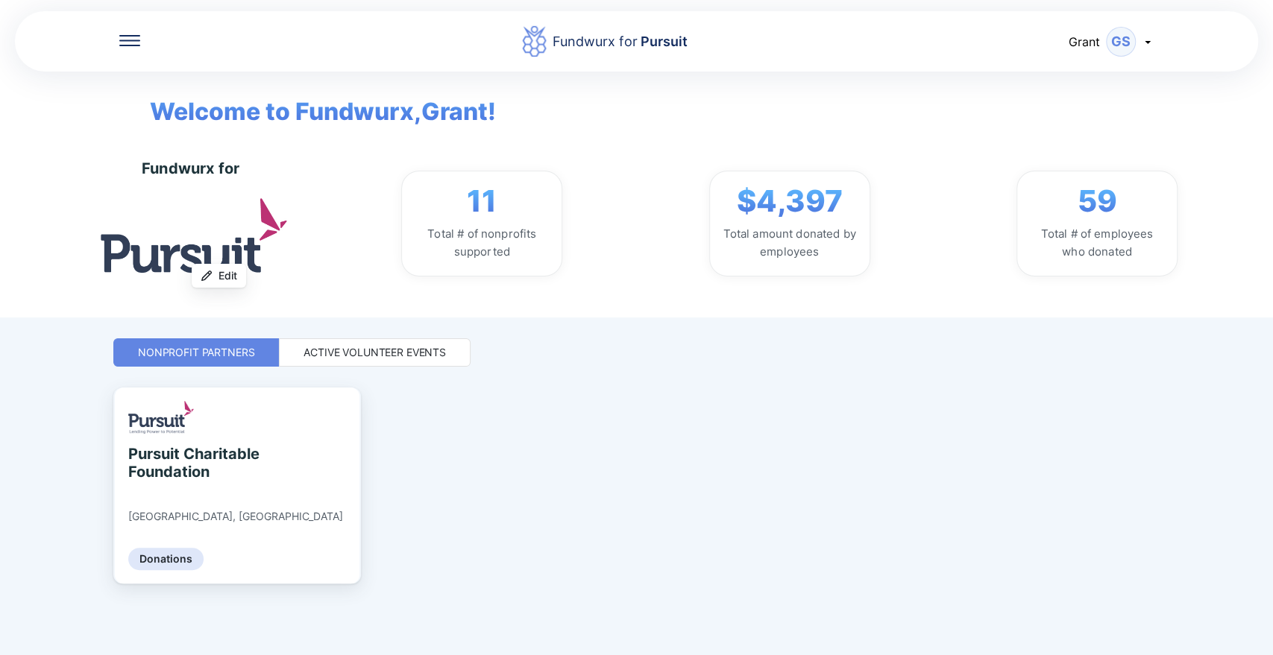
click at [322, 360] on div "Active Volunteer Events" at bounding box center [375, 352] width 192 height 28
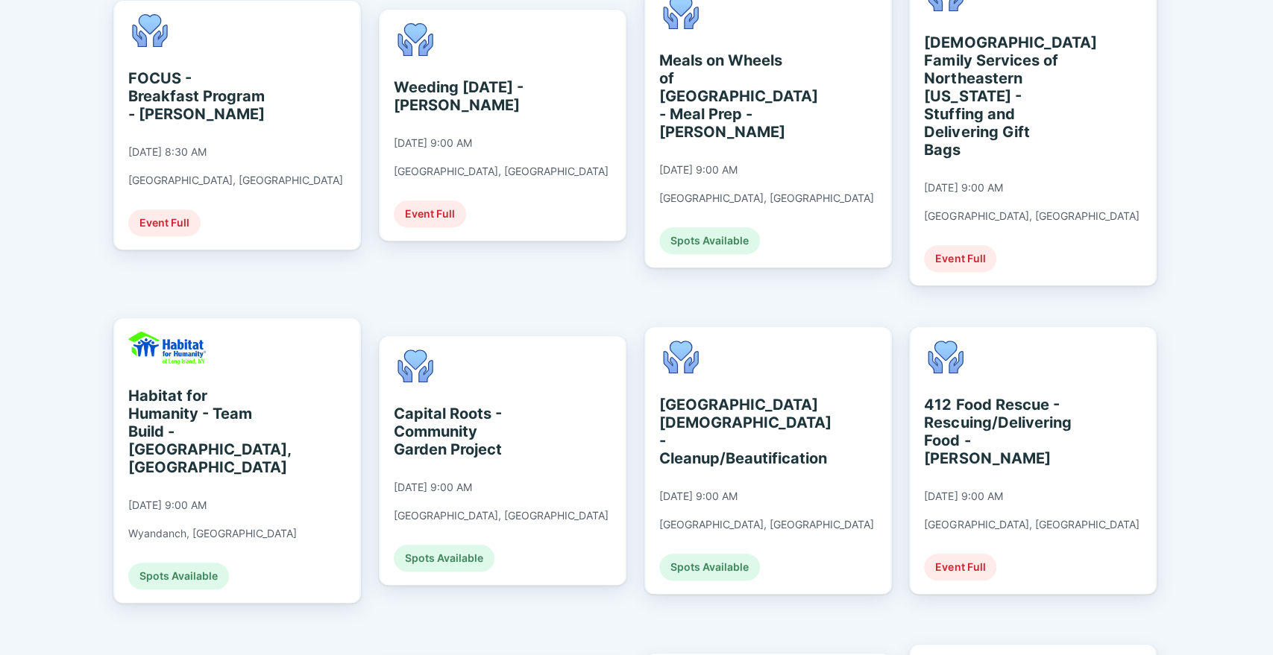
scroll to position [457, 0]
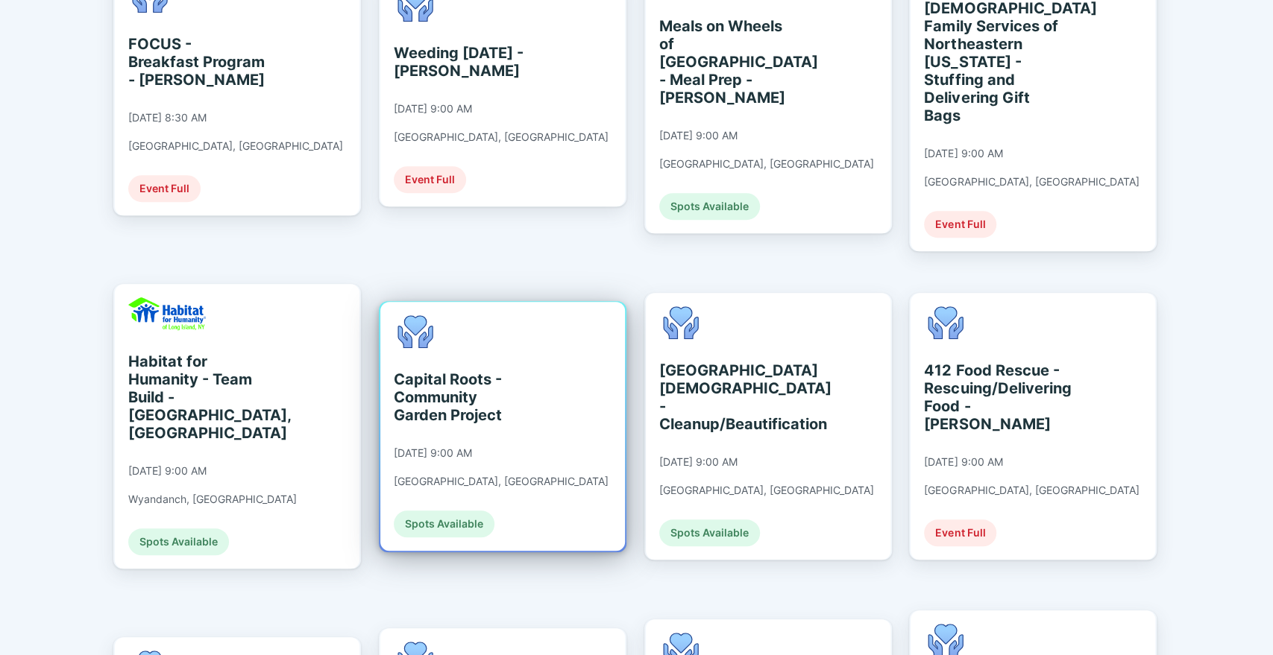
click at [485, 371] on div "Capital Roots - Community Garden Project" at bounding box center [462, 398] width 136 height 54
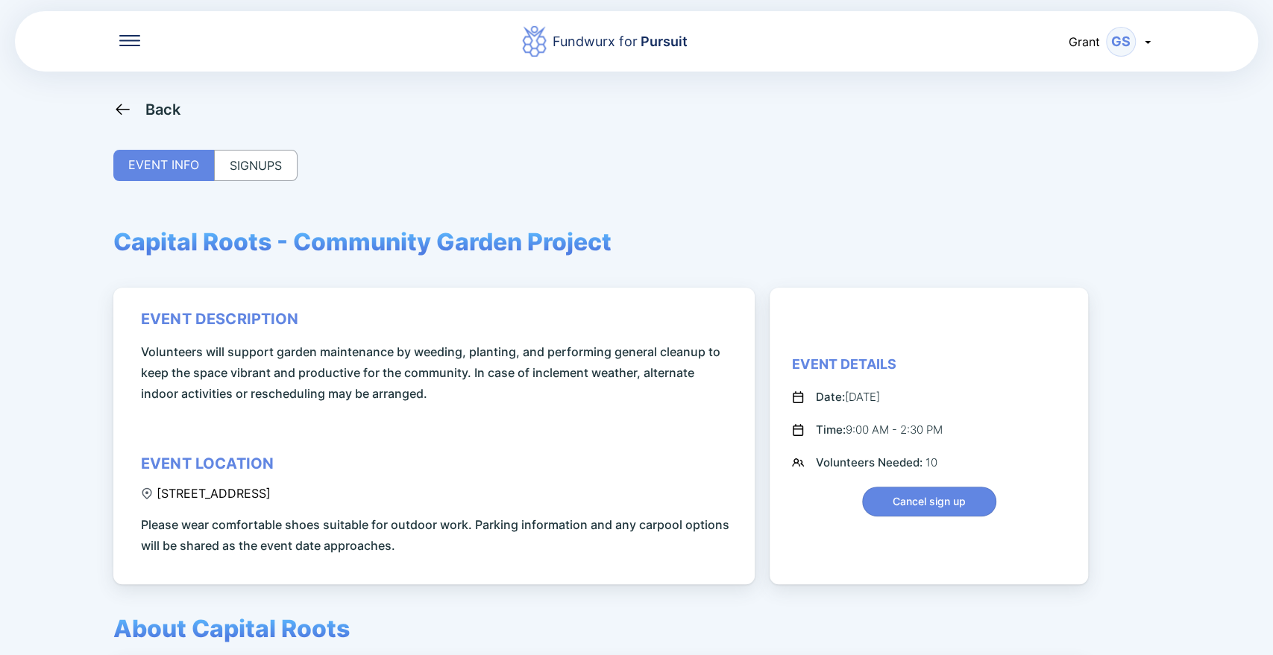
click at [254, 171] on div "SIGNUPS" at bounding box center [255, 165] width 83 height 31
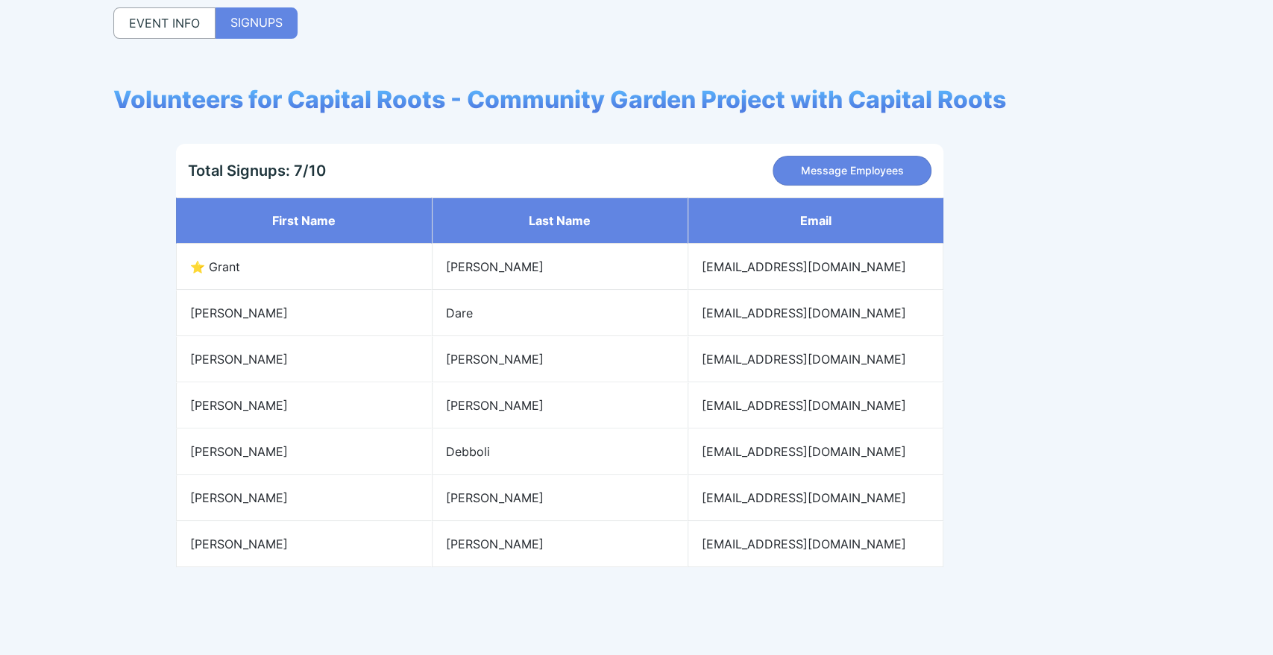
scroll to position [142, 0]
